Goal: Find specific page/section: Find specific page/section

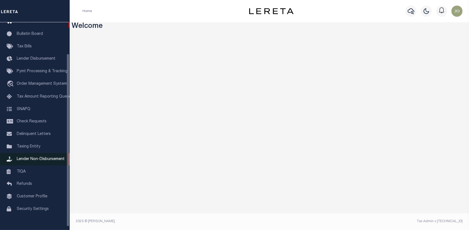
scroll to position [41, 0]
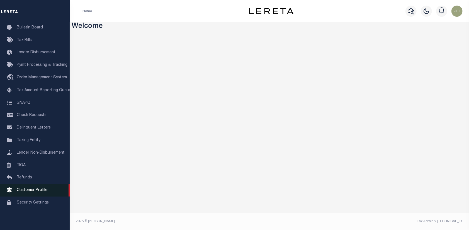
click at [32, 187] on link "Customer Profile" at bounding box center [35, 190] width 70 height 13
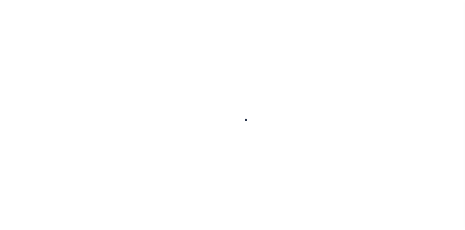
scroll to position [41, 0]
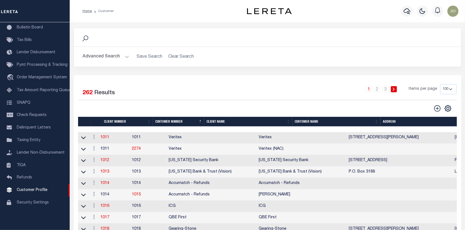
click at [94, 56] on button "Advanced Search" at bounding box center [106, 56] width 46 height 11
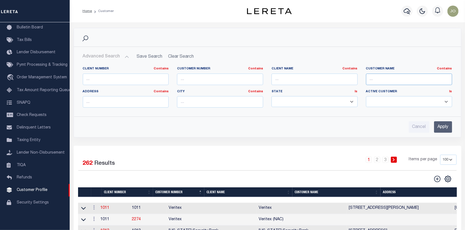
click at [368, 79] on input "text" at bounding box center [409, 79] width 86 height 11
type input "F"
type input "First State Bank Gainesville"
click at [444, 125] on input "Apply" at bounding box center [443, 126] width 18 height 11
